Goal: Use online tool/utility: Utilize a website feature to perform a specific function

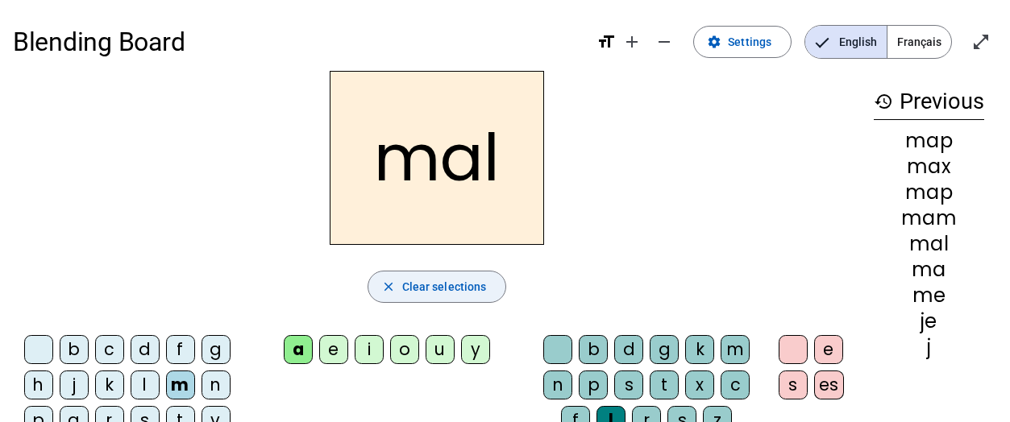
scroll to position [81, 0]
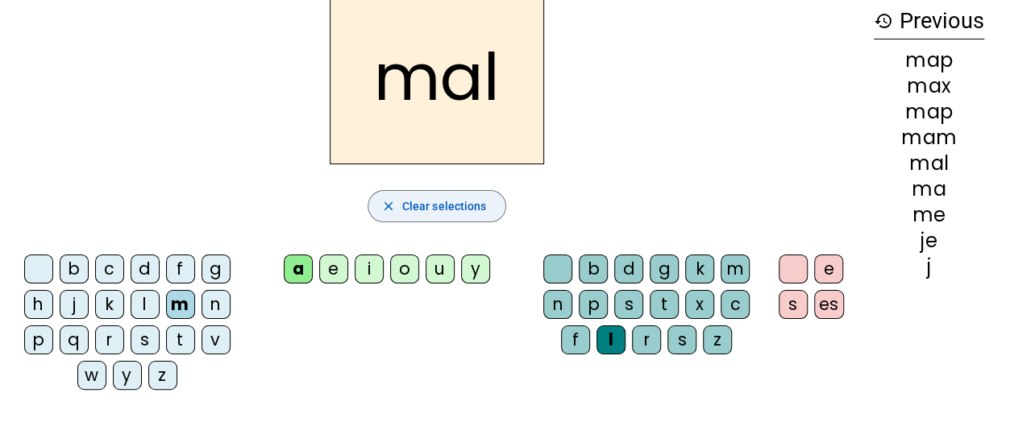
click at [391, 194] on span "button" at bounding box center [437, 206] width 138 height 39
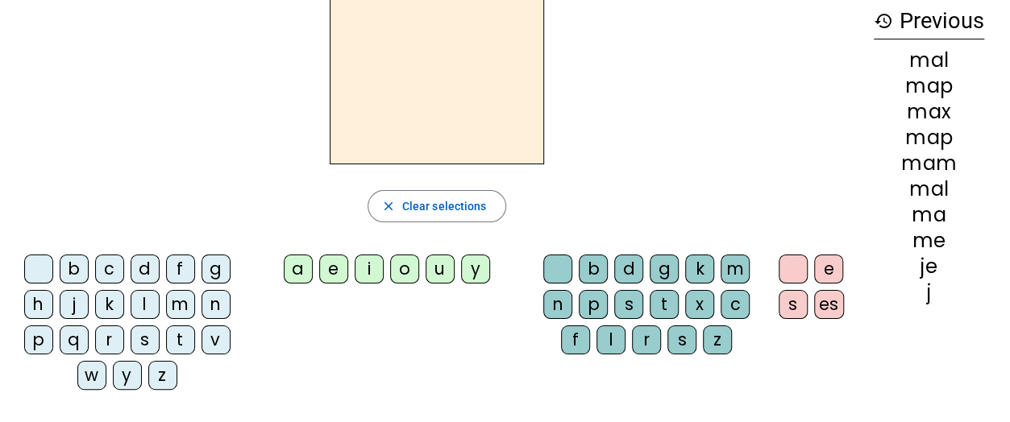
click at [148, 270] on div "d" at bounding box center [145, 269] width 29 height 29
click at [436, 272] on div "u" at bounding box center [440, 269] width 29 height 29
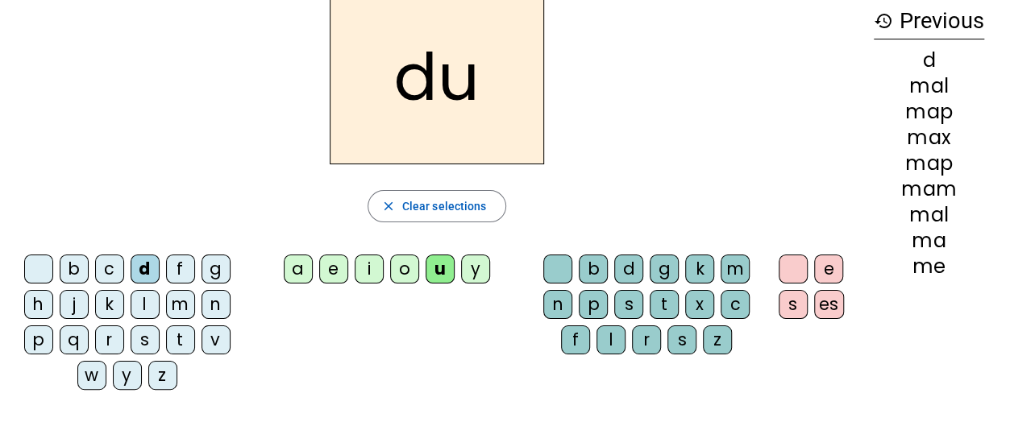
click at [298, 268] on div "a" at bounding box center [298, 269] width 29 height 29
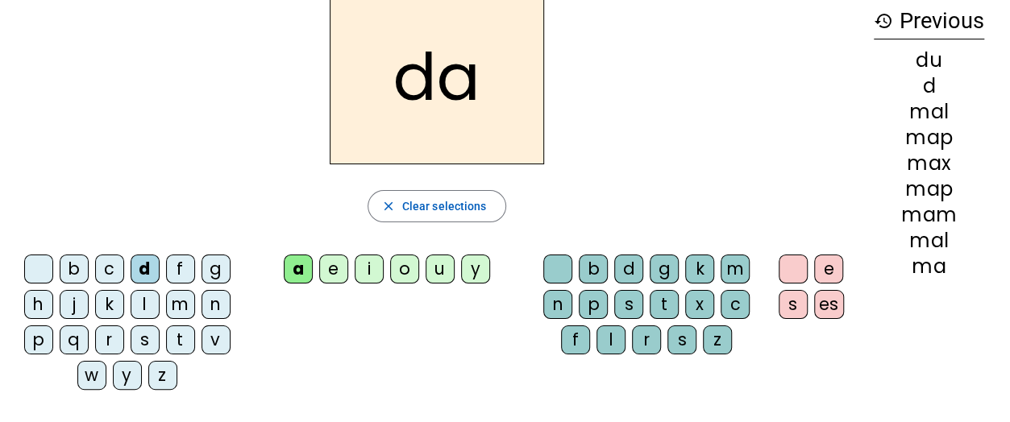
click at [369, 270] on div "i" at bounding box center [369, 269] width 29 height 29
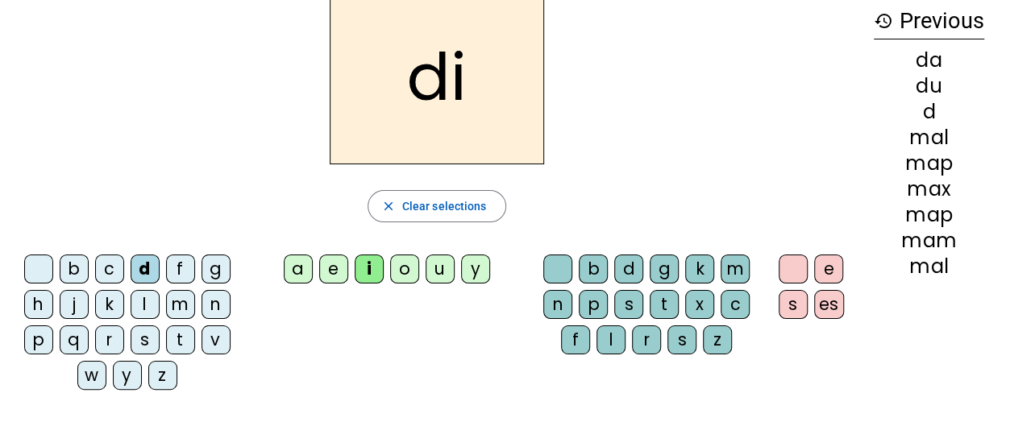
click at [409, 268] on div "o" at bounding box center [404, 269] width 29 height 29
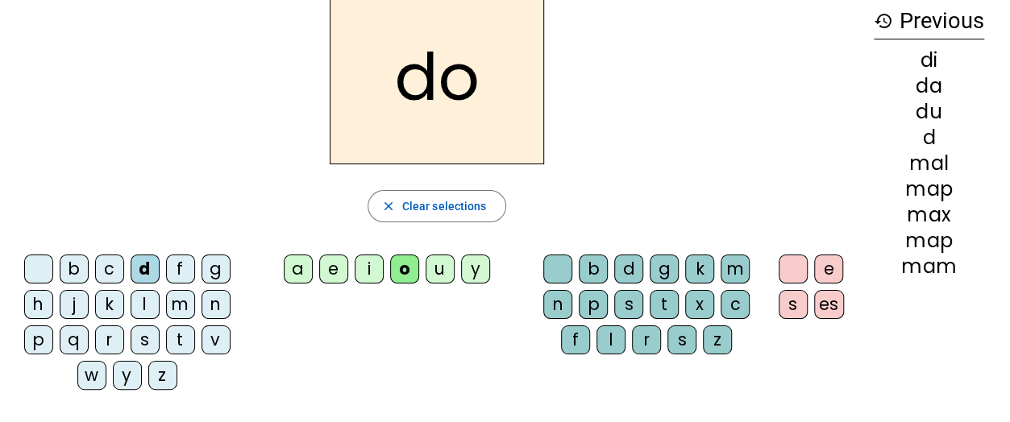
click at [435, 274] on div "u" at bounding box center [440, 269] width 29 height 29
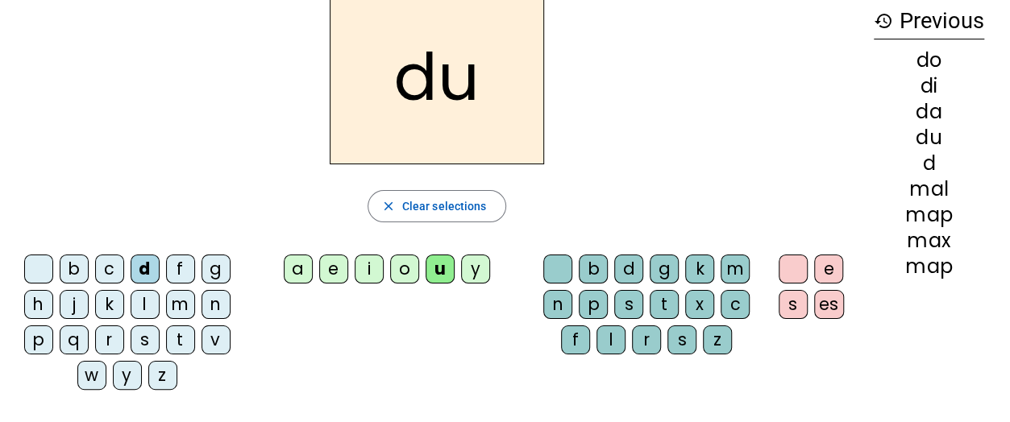
click at [469, 272] on div "y" at bounding box center [475, 269] width 29 height 29
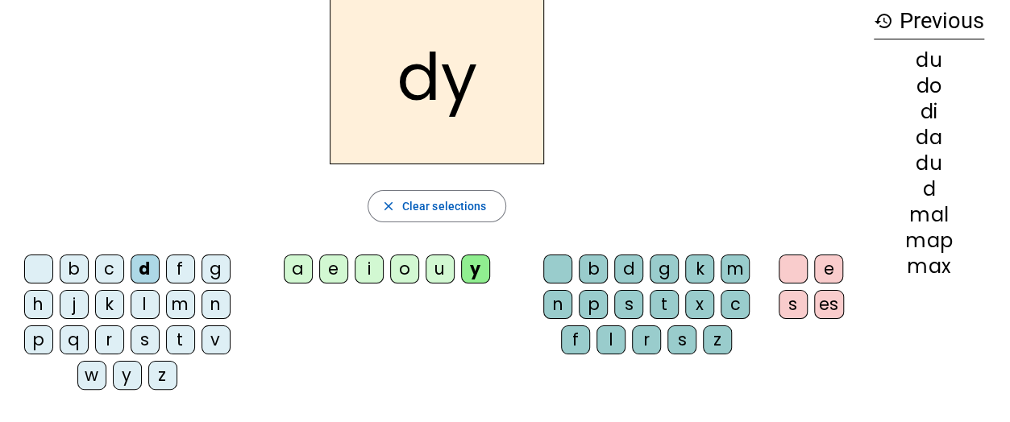
click at [177, 336] on div "t" at bounding box center [180, 340] width 29 height 29
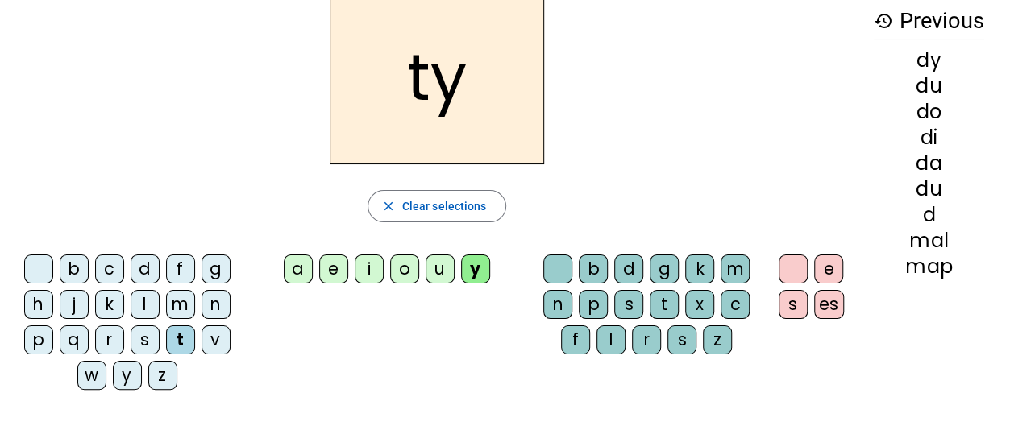
click at [438, 270] on div "u" at bounding box center [440, 269] width 29 height 29
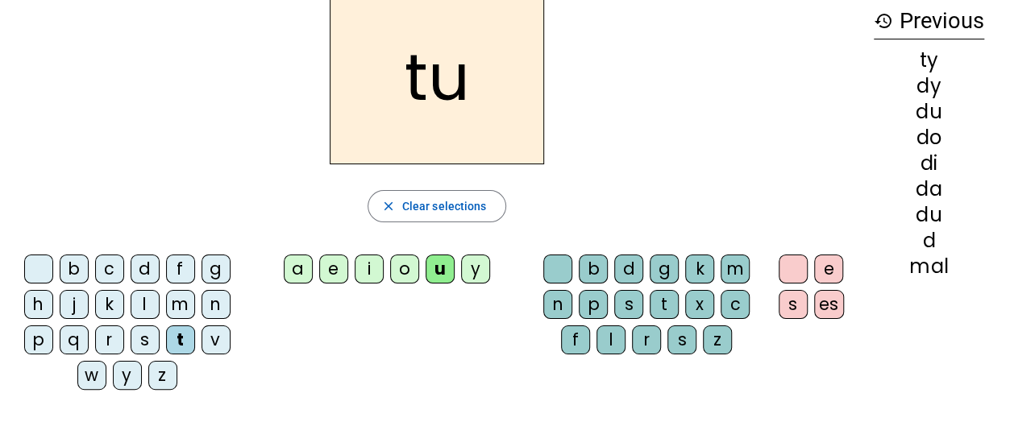
click at [297, 269] on div "a" at bounding box center [298, 269] width 29 height 29
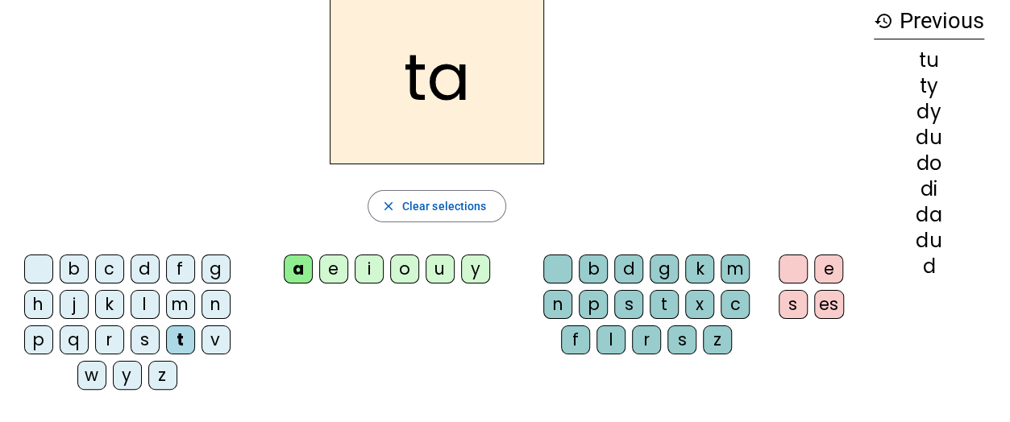
click at [339, 270] on div "e" at bounding box center [333, 269] width 29 height 29
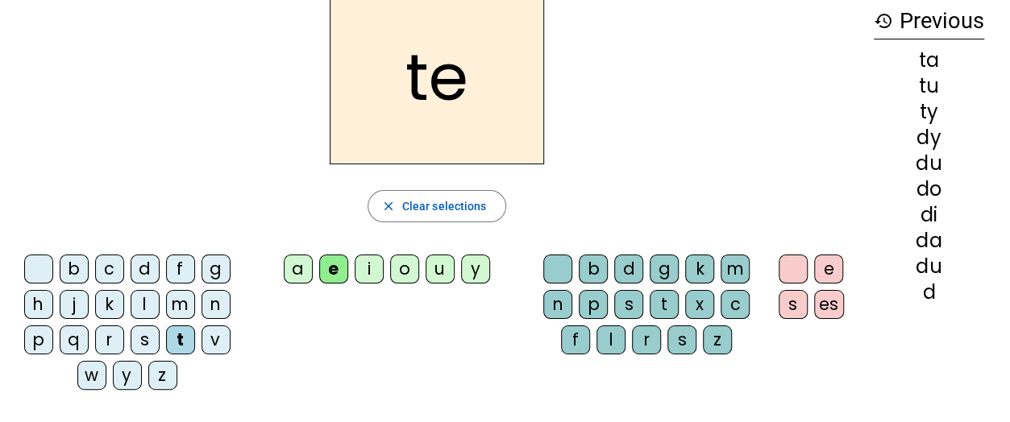
click at [148, 274] on div "d" at bounding box center [145, 269] width 29 height 29
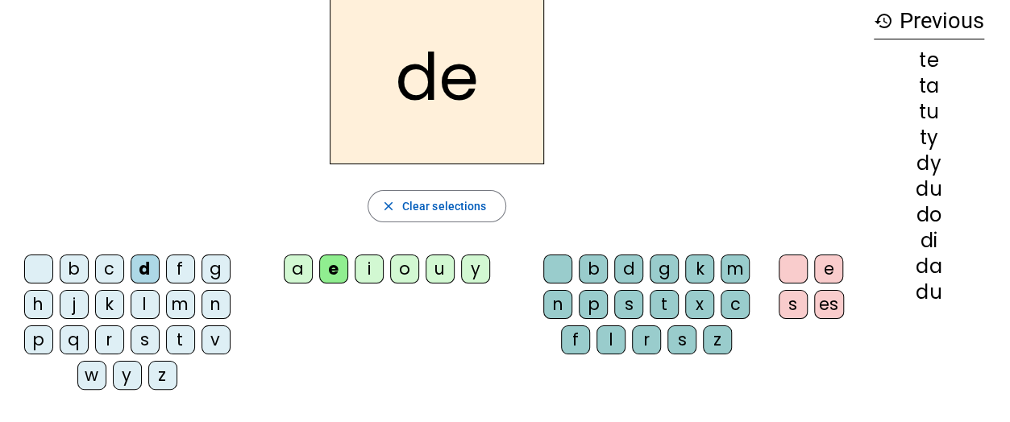
click at [76, 304] on div "j" at bounding box center [74, 304] width 29 height 29
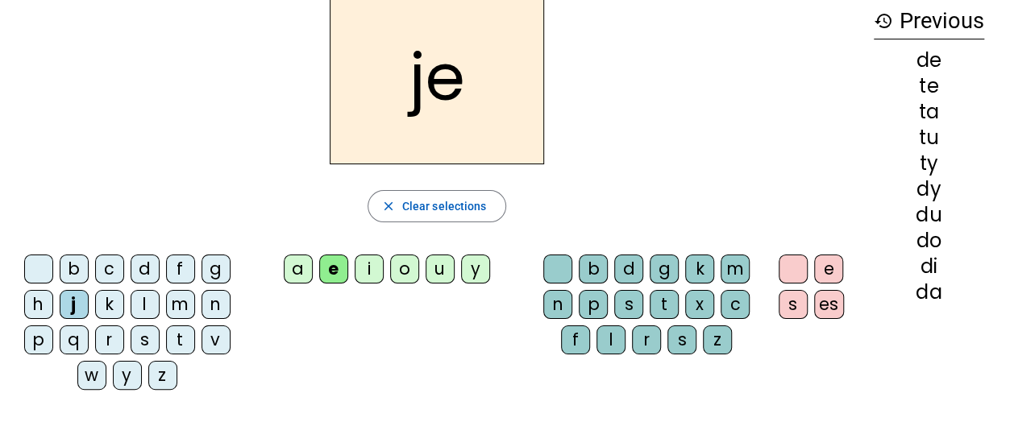
click at [211, 314] on div "n" at bounding box center [215, 304] width 29 height 29
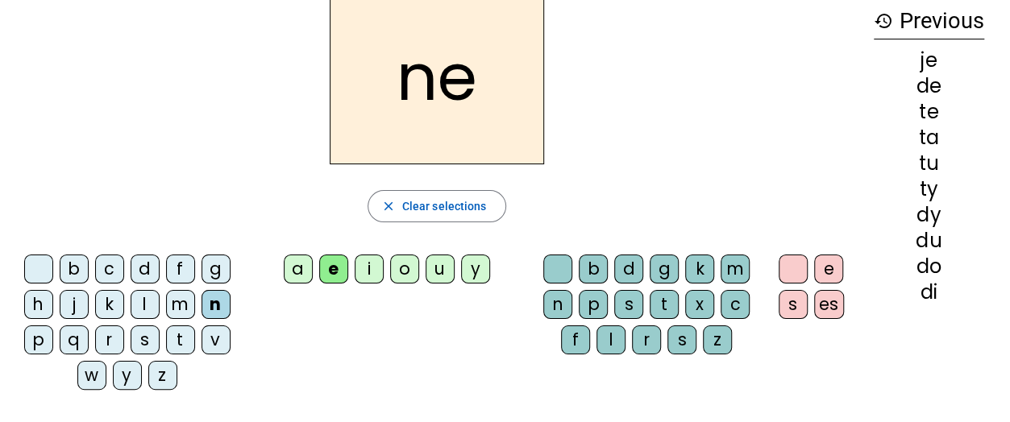
click at [171, 304] on div "m" at bounding box center [180, 304] width 29 height 29
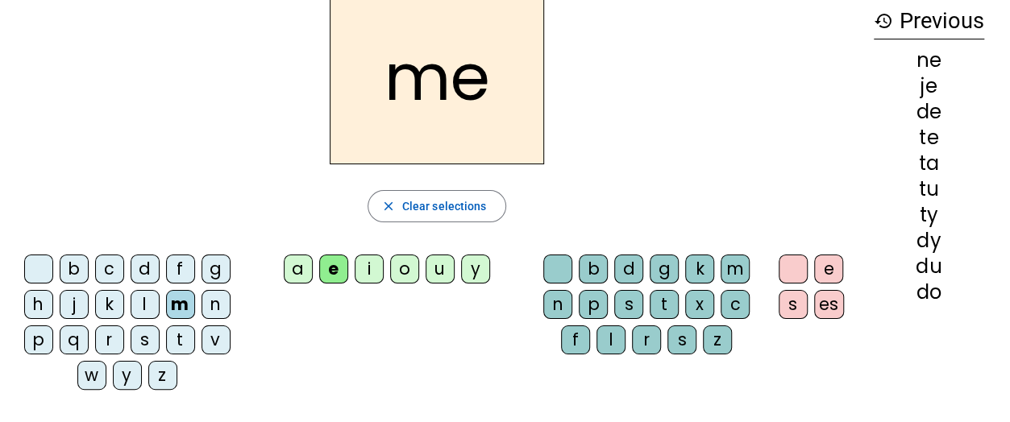
click at [52, 268] on div at bounding box center [38, 269] width 29 height 29
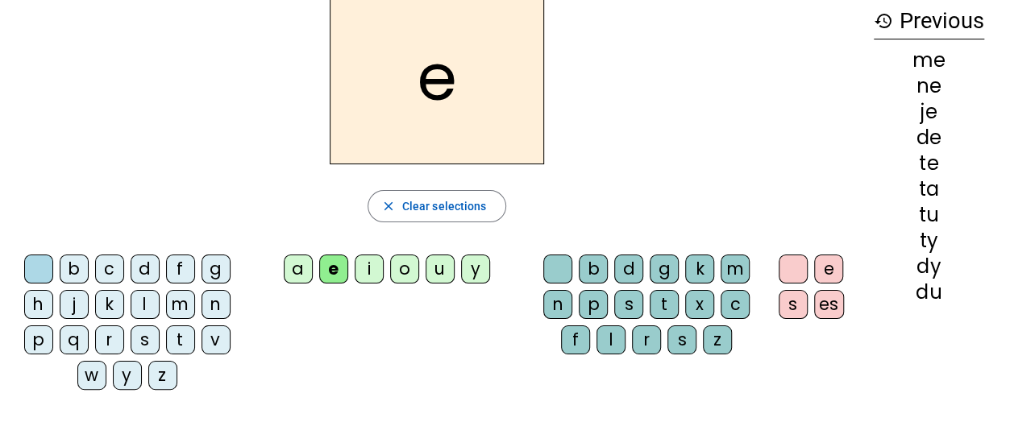
click at [177, 301] on div "m" at bounding box center [180, 304] width 29 height 29
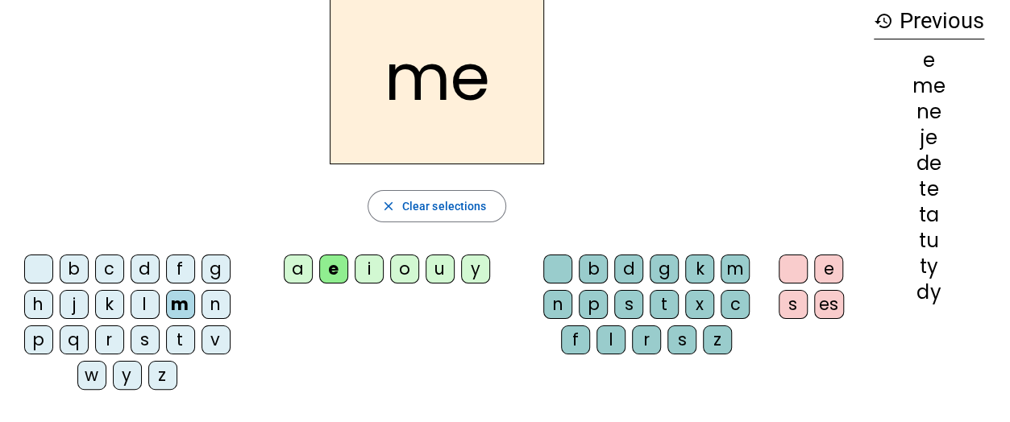
click at [292, 269] on div "a" at bounding box center [298, 269] width 29 height 29
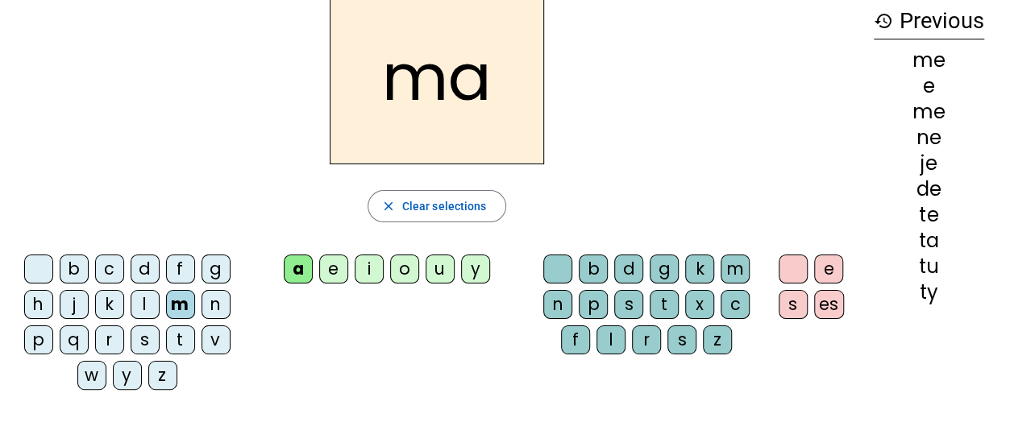
click at [610, 326] on div "l" at bounding box center [610, 340] width 29 height 29
